Goal: Task Accomplishment & Management: Manage account settings

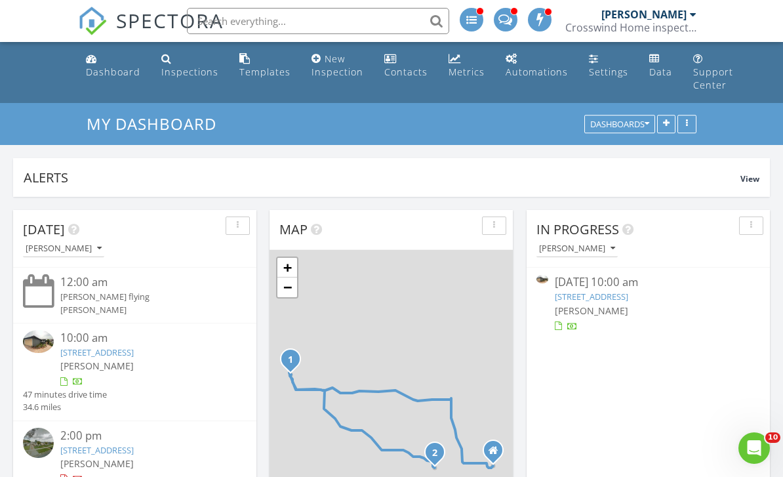
scroll to position [2376, 784]
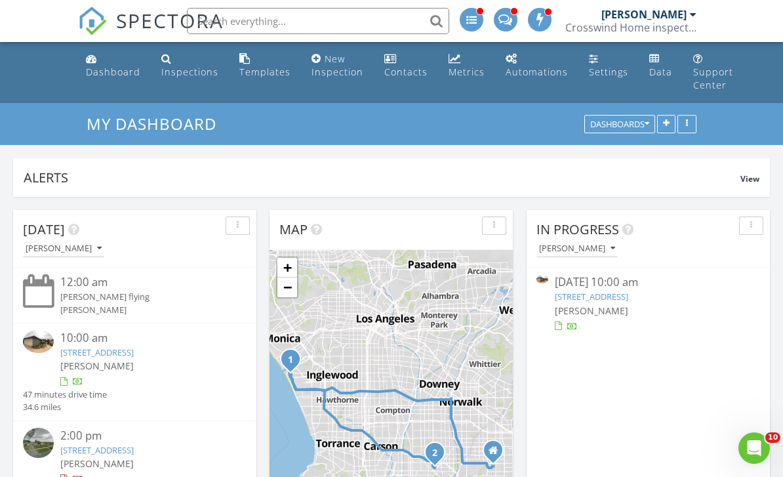
click at [629, 298] on link "[STREET_ADDRESS]" at bounding box center [591, 297] width 73 height 12
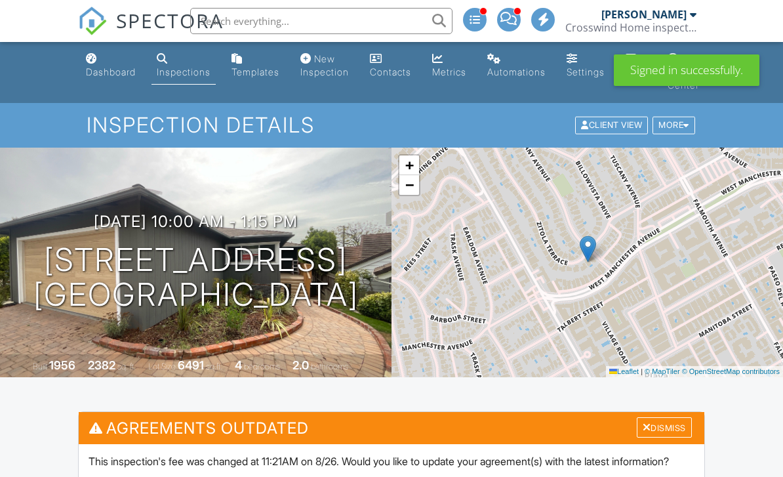
click at [676, 419] on div "Dismiss" at bounding box center [664, 427] width 55 height 20
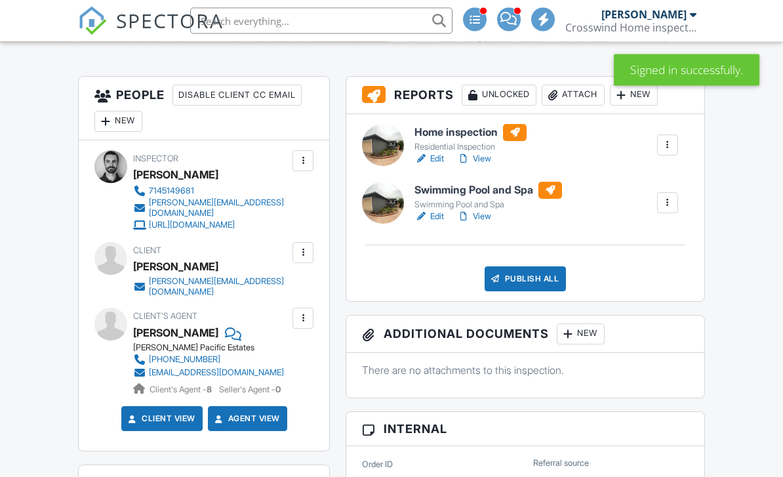
scroll to position [335, 0]
click at [527, 271] on div "Publish All" at bounding box center [526, 278] width 82 height 25
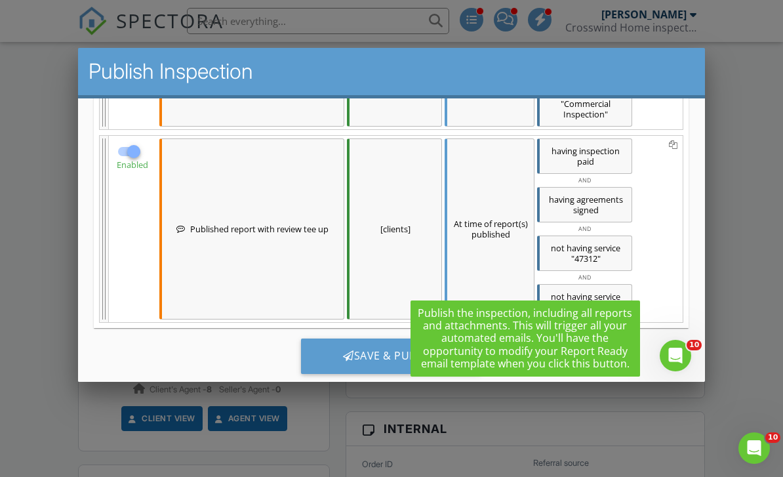
scroll to position [0, 0]
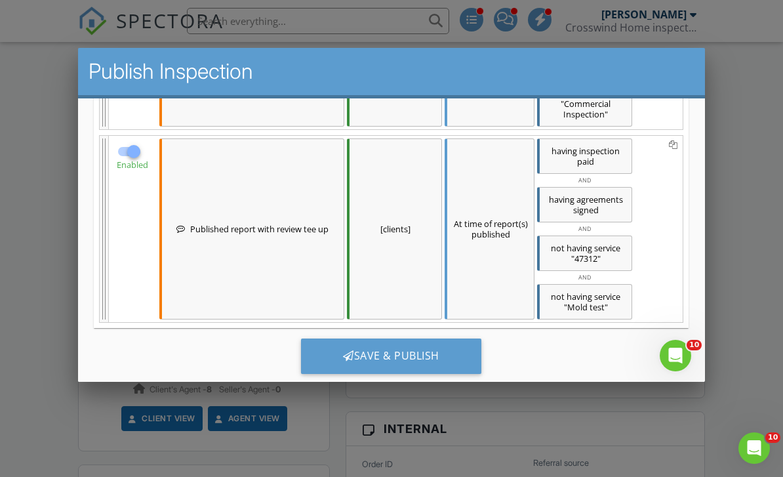
click at [382, 355] on div "Save & Publish" at bounding box center [391, 355] width 180 height 35
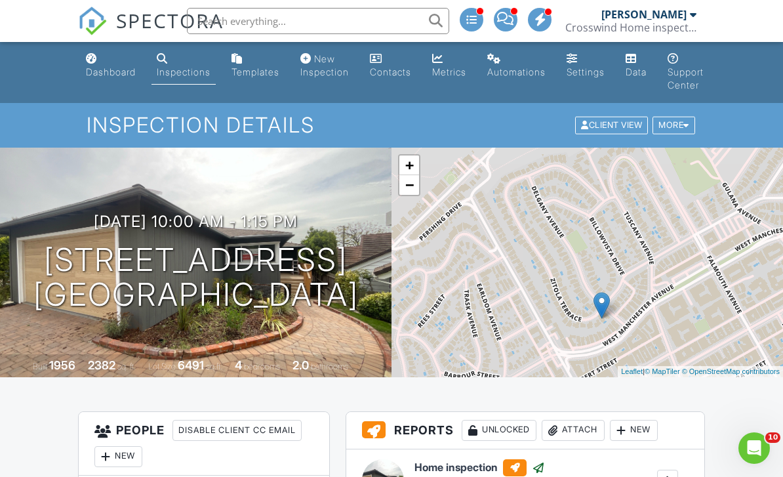
click at [110, 82] on link "Dashboard" at bounding box center [111, 65] width 60 height 37
